Goal: Task Accomplishment & Management: Manage account settings

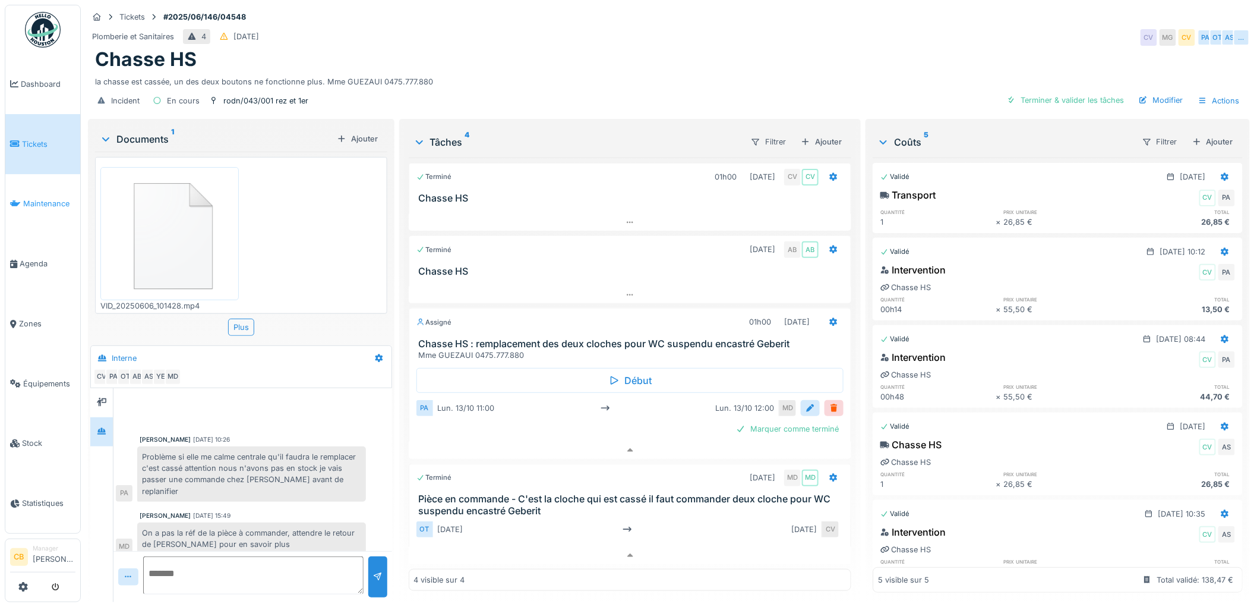
scroll to position [310, 0]
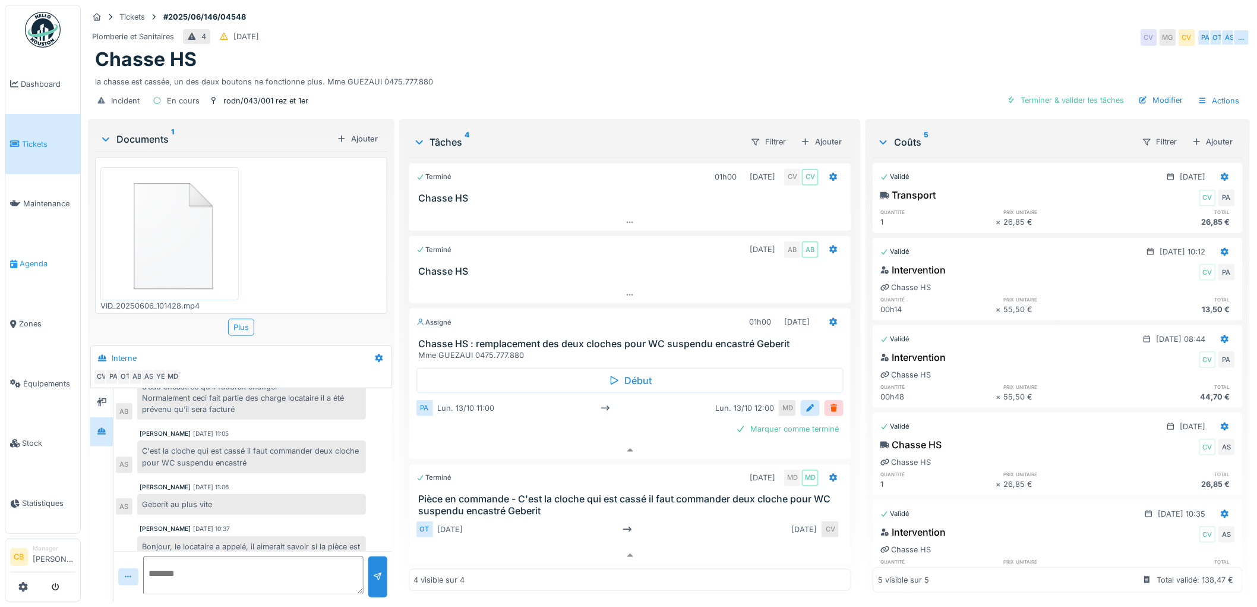
click at [33, 258] on span "Agenda" at bounding box center [48, 263] width 56 height 11
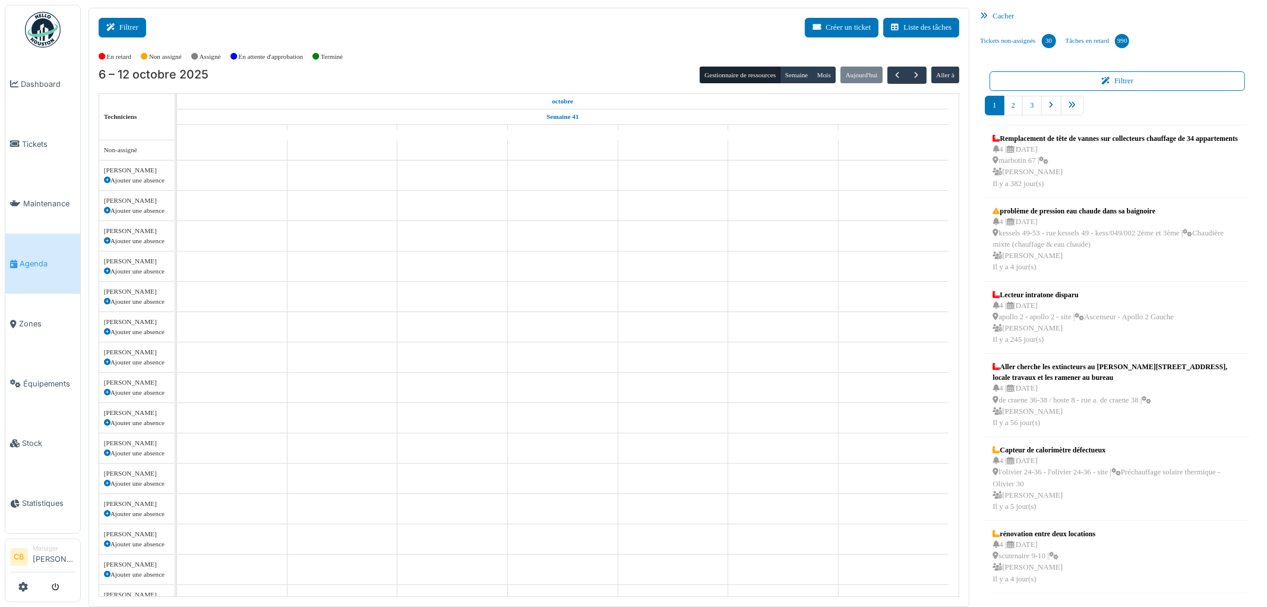
click at [132, 24] on button "Filtrer" at bounding box center [123, 28] width 48 height 20
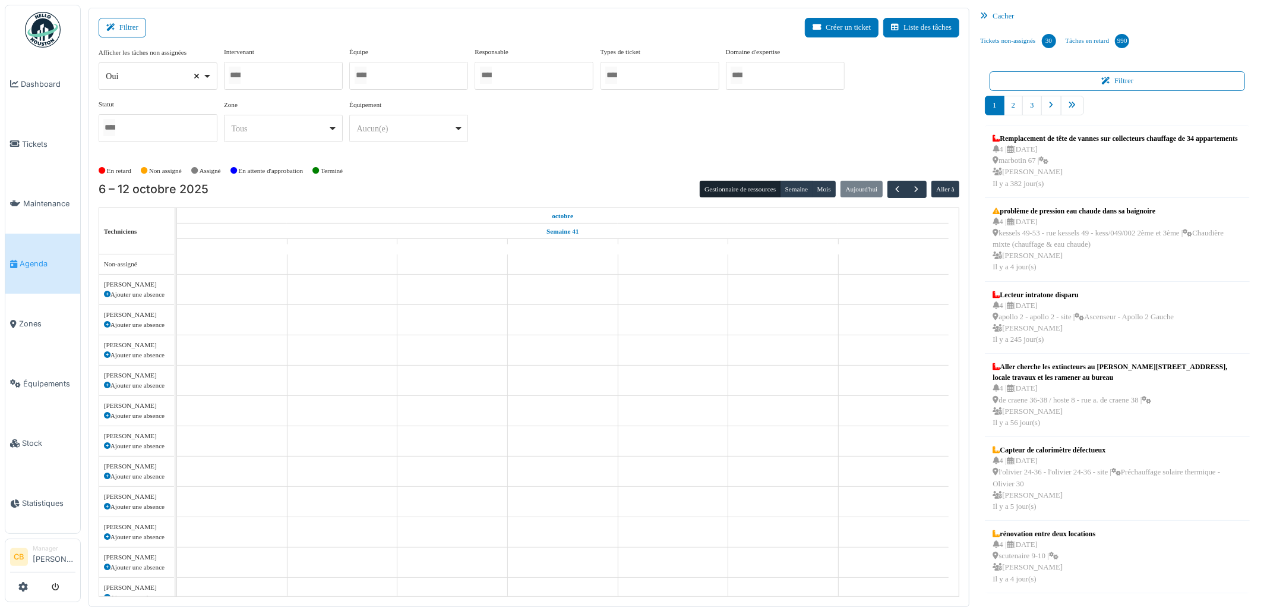
select select
click at [389, 72] on div at bounding box center [408, 76] width 119 height 28
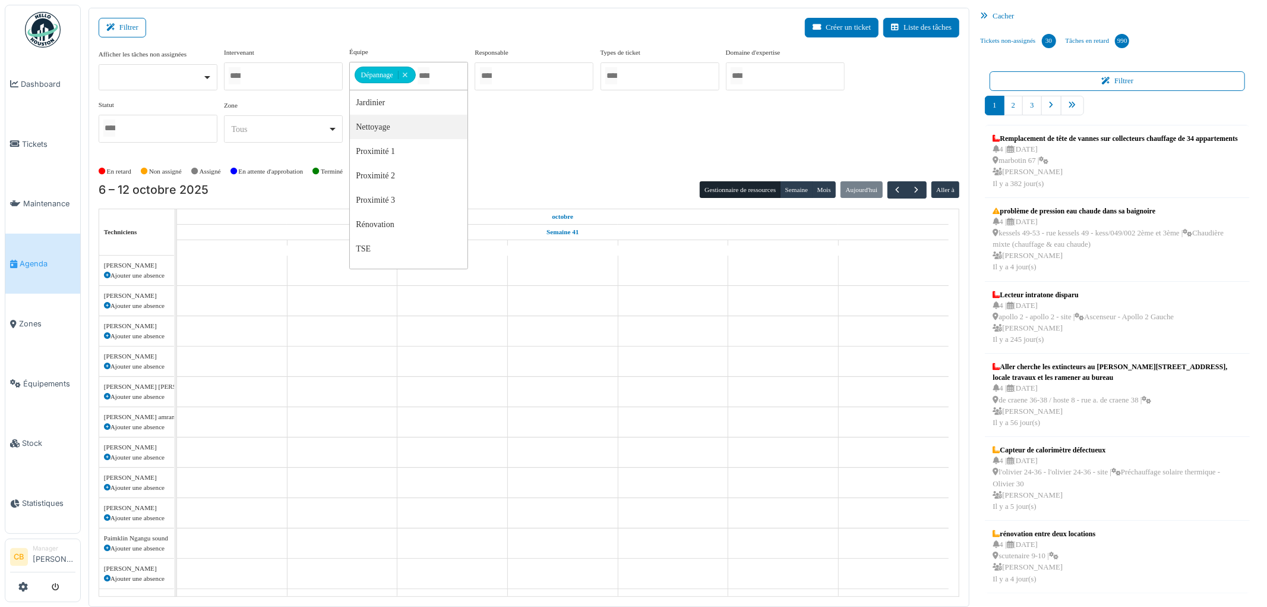
click at [573, 125] on div "Afficher les tâches non assignées Oui Non Intervenant [PERSON_NAME] [PERSON_NAM…" at bounding box center [529, 99] width 861 height 105
click at [269, 74] on div at bounding box center [283, 76] width 119 height 28
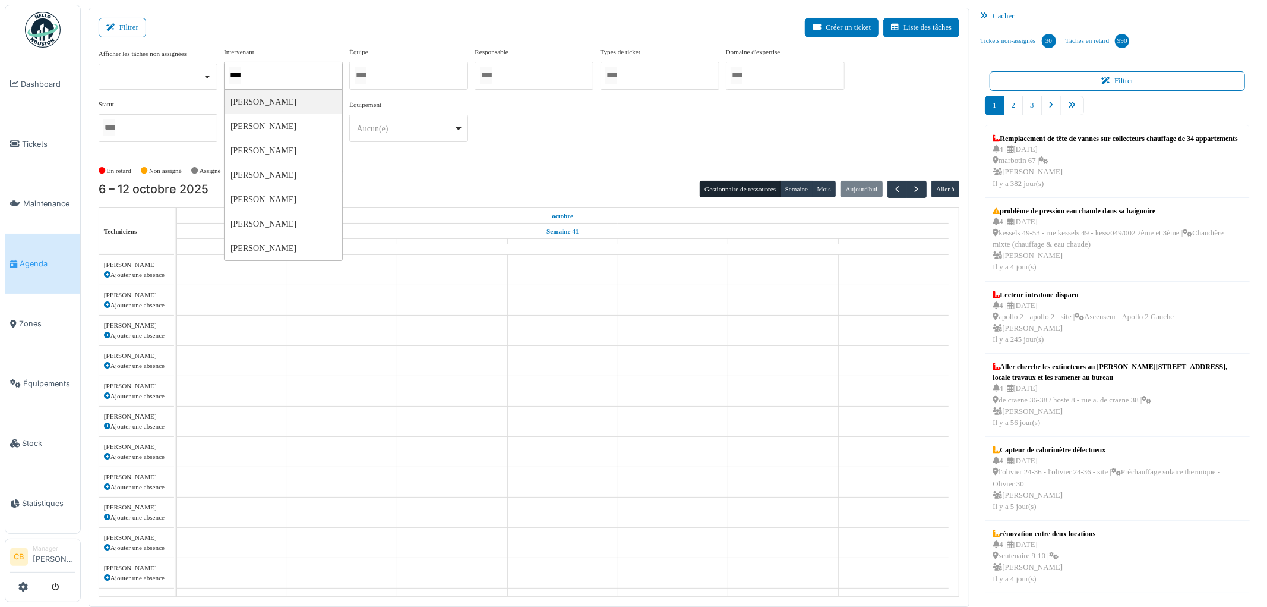
type input "*****"
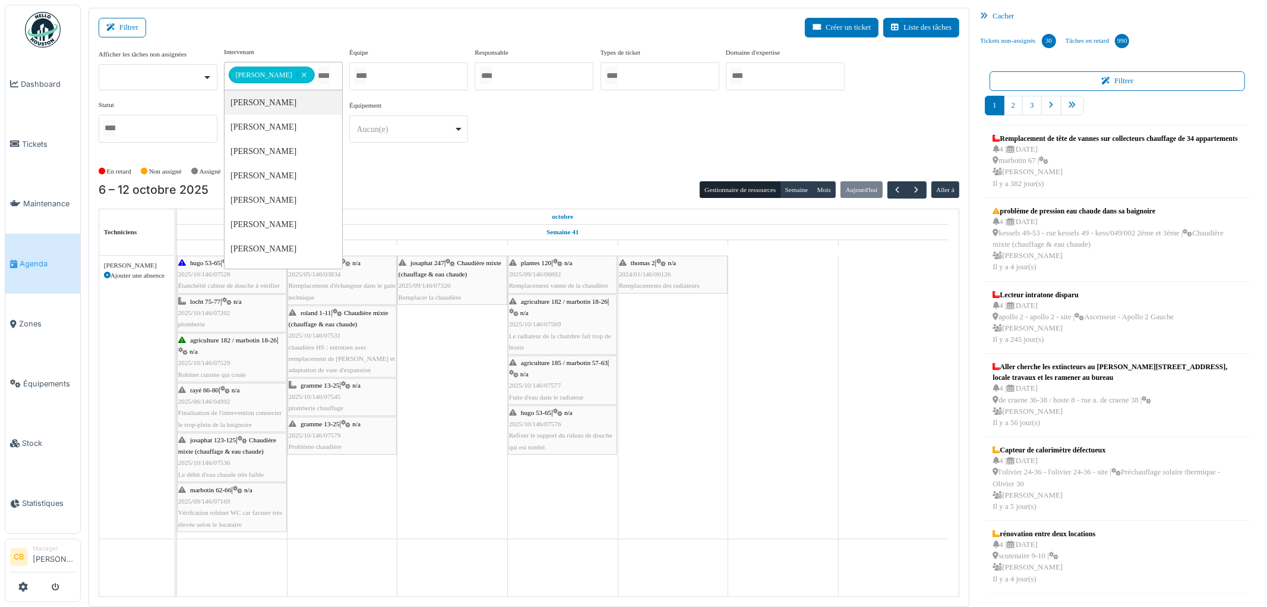
click at [447, 183] on div "6 – 12 octobre 2025 Gestionnaire de ressources [PERSON_NAME] Aujourd'[PERSON_NA…" at bounding box center [529, 189] width 861 height 17
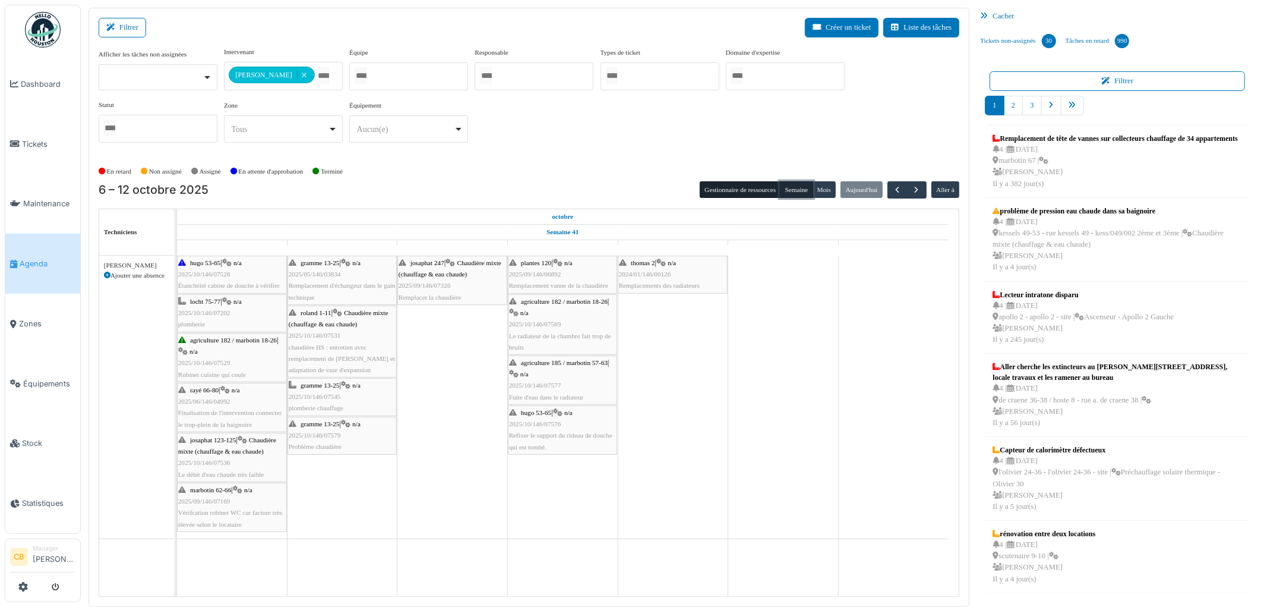
click at [790, 192] on button "Semaine" at bounding box center [796, 189] width 33 height 17
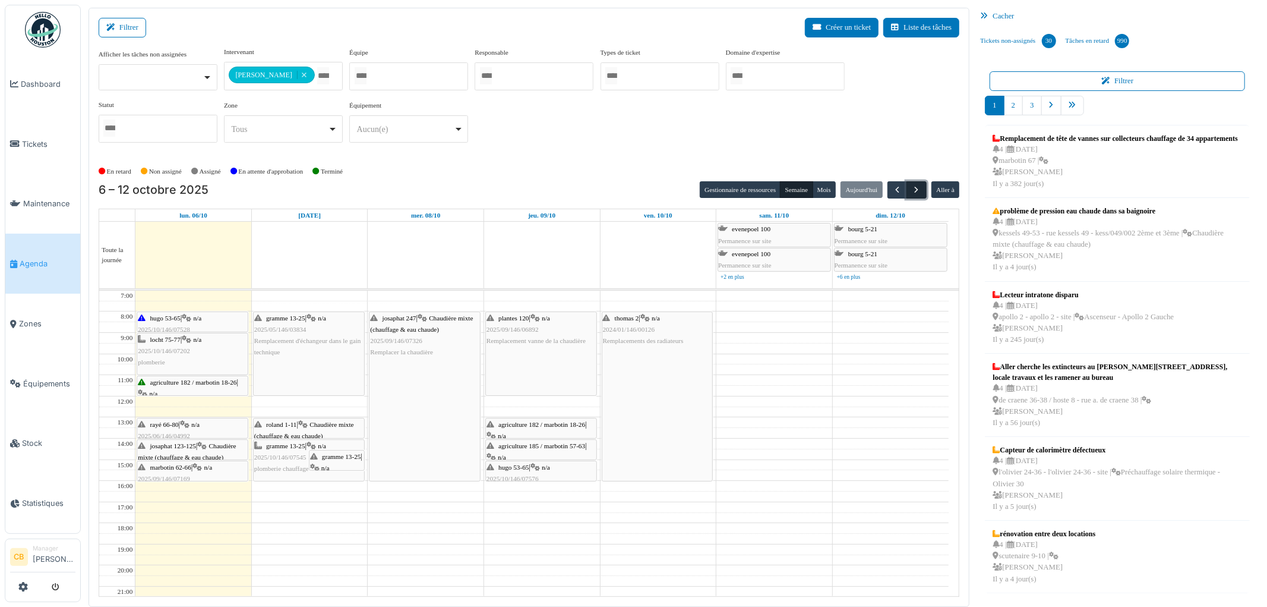
click at [918, 188] on span "button" at bounding box center [917, 190] width 10 height 10
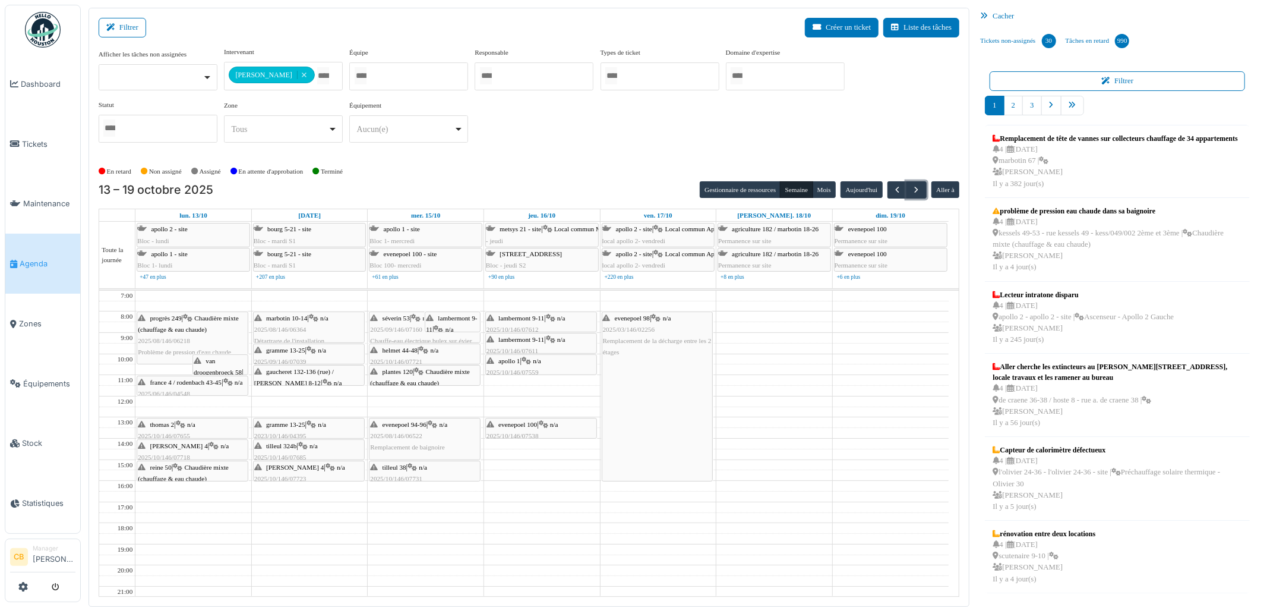
click at [529, 321] on span "lambermont 9-11" at bounding box center [521, 317] width 46 height 7
click at [569, 140] on div "**********" at bounding box center [529, 99] width 861 height 105
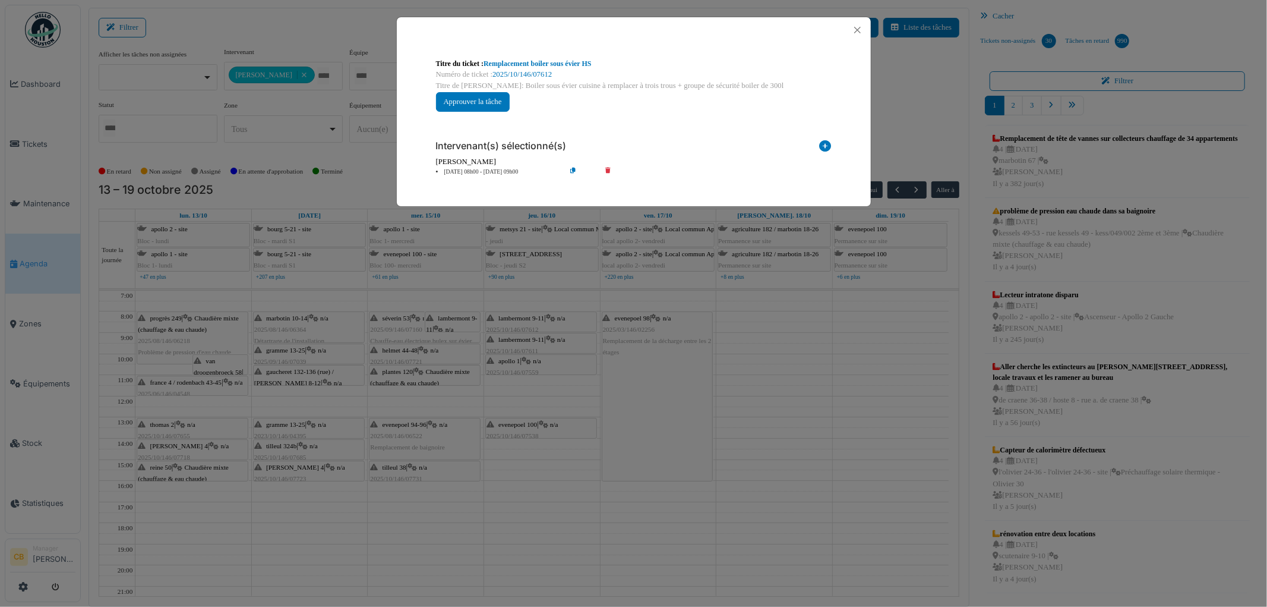
drag, startPoint x: 387, startPoint y: 364, endPoint x: 373, endPoint y: 434, distance: 71.0
click at [857, 27] on button "Close" at bounding box center [858, 30] width 16 height 16
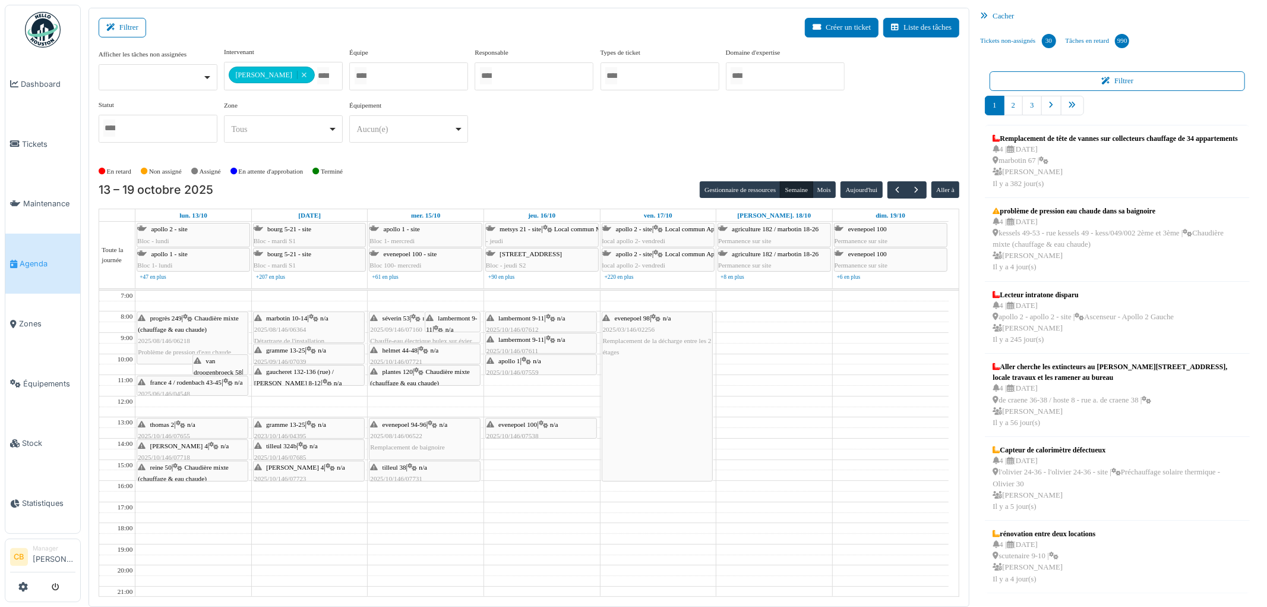
click at [552, 360] on div "apollo 1 | n/a 2025/10/146/07559 Faire une ouverture au rez-[PERSON_NAME] gauch…" at bounding box center [541, 378] width 109 height 46
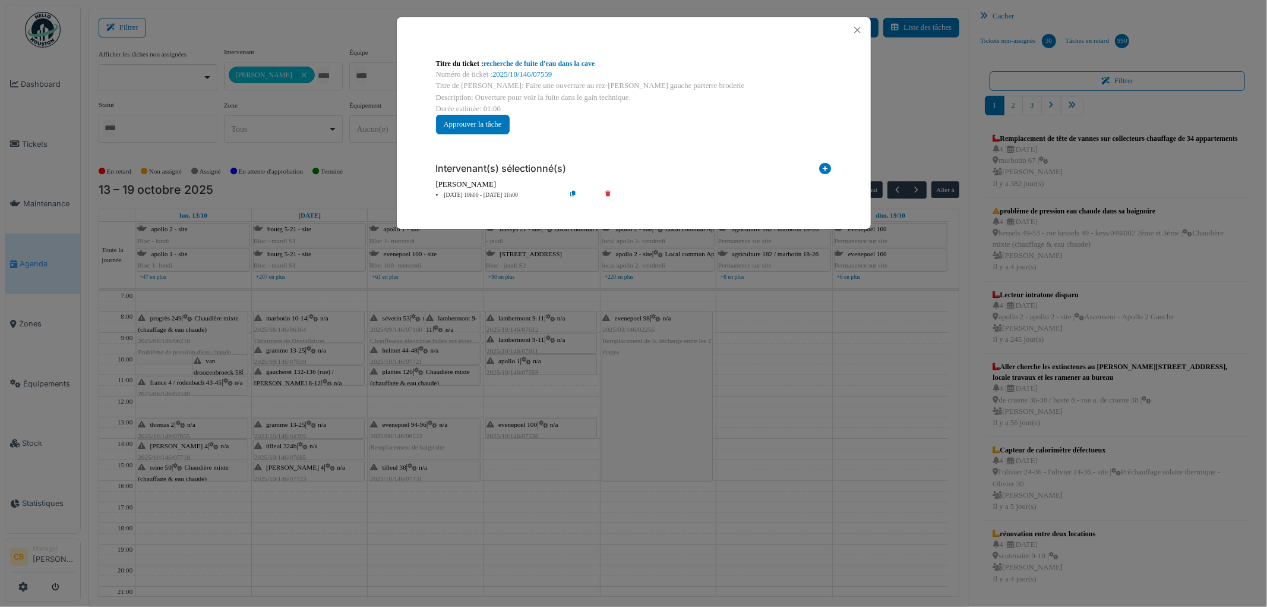
click at [552, 360] on div "Titre du ticket : recherche de fuite d'eau dans la cave Numéro de ticket : 2025…" at bounding box center [633, 303] width 1267 height 607
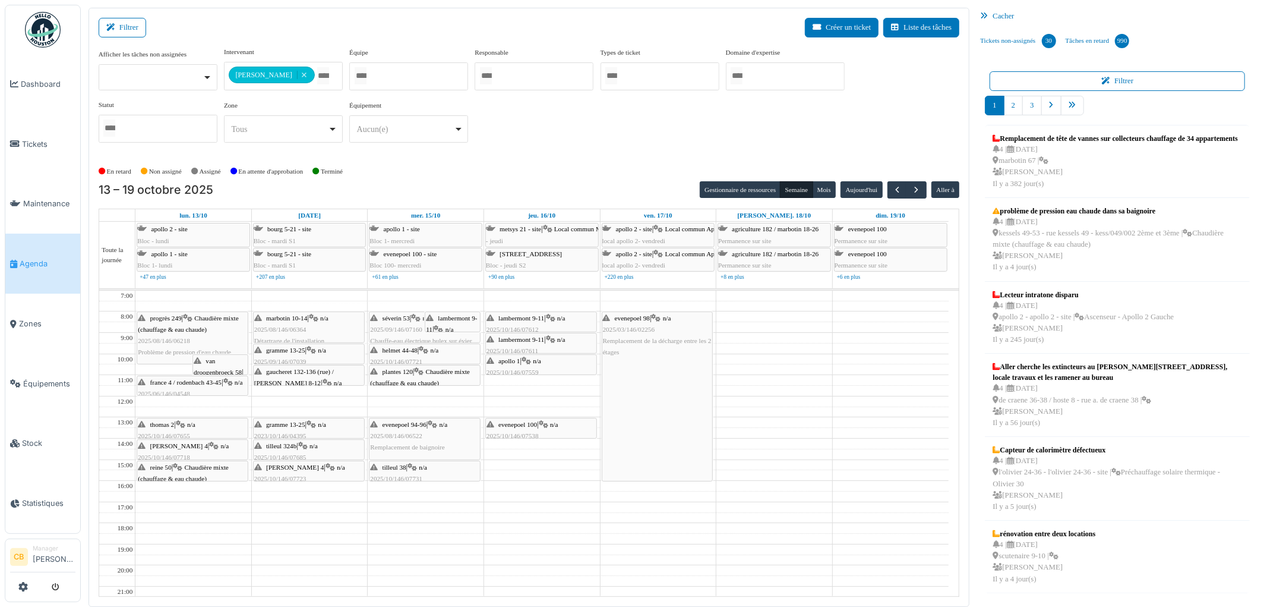
click at [554, 343] on icon at bounding box center [551, 340] width 10 height 8
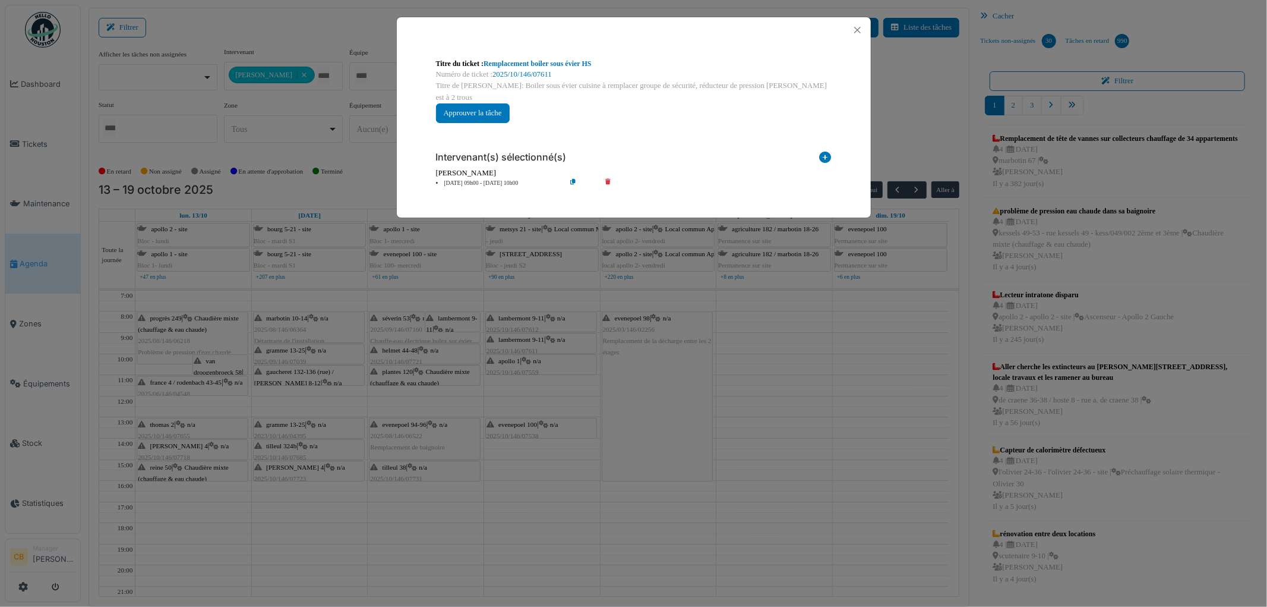
click at [554, 343] on div "Titre du ticket : Remplacement boiler sous évier HS Numéro de ticket : 2025/10/…" at bounding box center [633, 303] width 1267 height 607
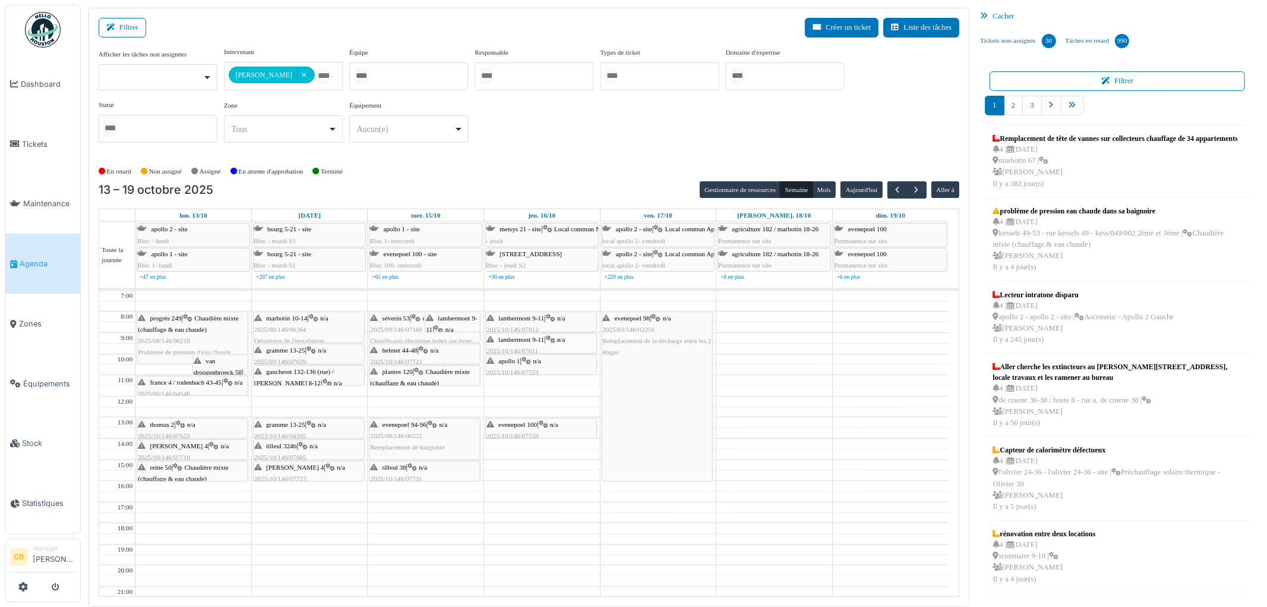
click at [554, 323] on div "lambermont 9-11 | n/a 2025/10/146/07612 Boiler sous évier cuisine à remplacer à…" at bounding box center [541, 340] width 109 height 57
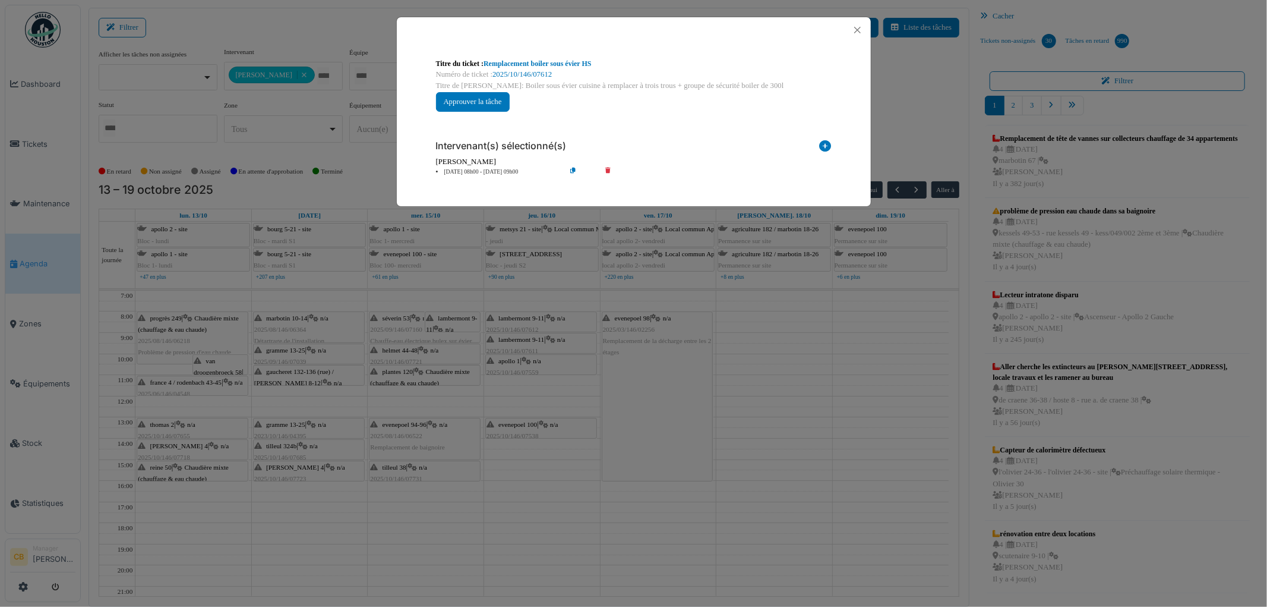
click at [554, 323] on div "Titre du ticket : Remplacement boiler sous évier HS Numéro de ticket : 2025/10/…" at bounding box center [633, 303] width 1267 height 607
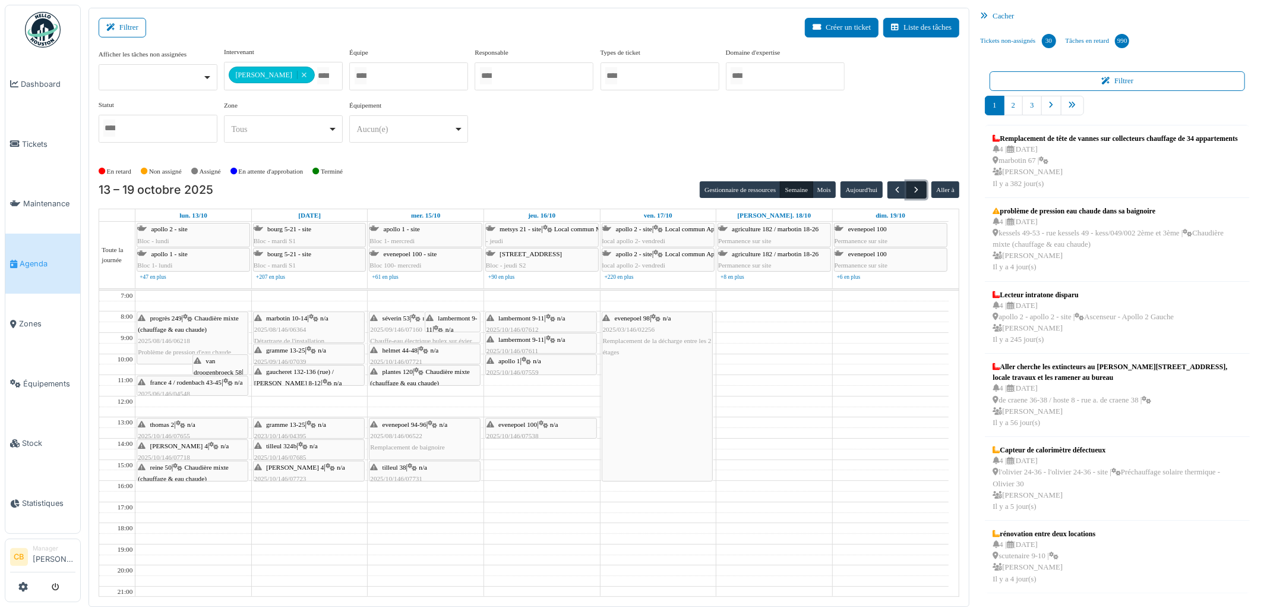
click at [922, 188] on button "button" at bounding box center [917, 189] width 20 height 17
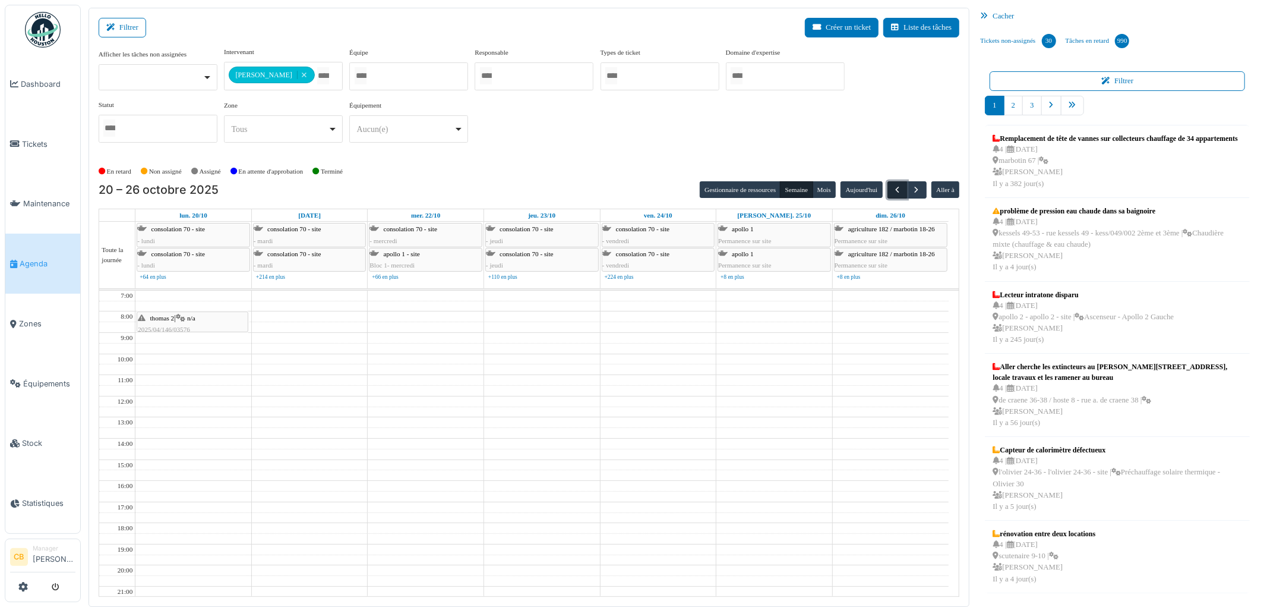
click at [897, 185] on span "button" at bounding box center [897, 190] width 10 height 10
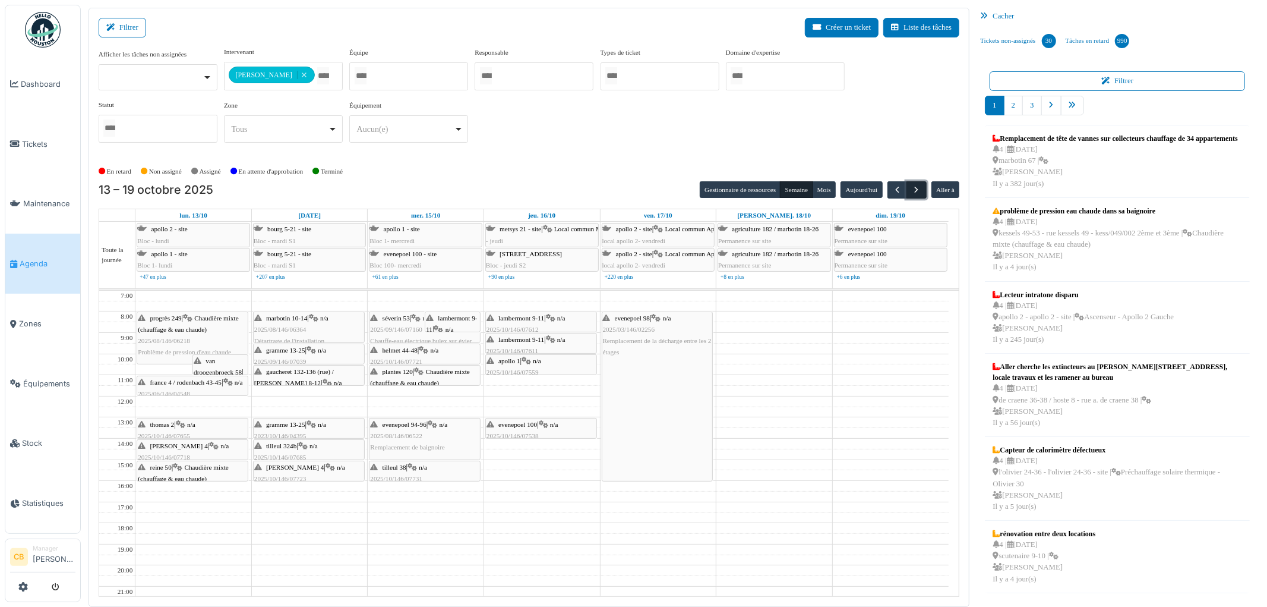
click at [918, 188] on span "button" at bounding box center [917, 190] width 10 height 10
